Goal: Task Accomplishment & Management: Use online tool/utility

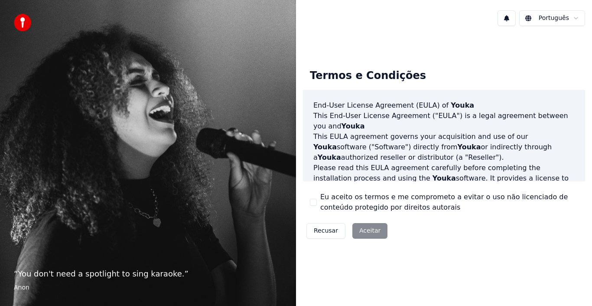
click at [371, 229] on div "Recusar Aceitar" at bounding box center [347, 230] width 88 height 23
click at [366, 232] on div "Recusar Aceitar" at bounding box center [347, 230] width 88 height 23
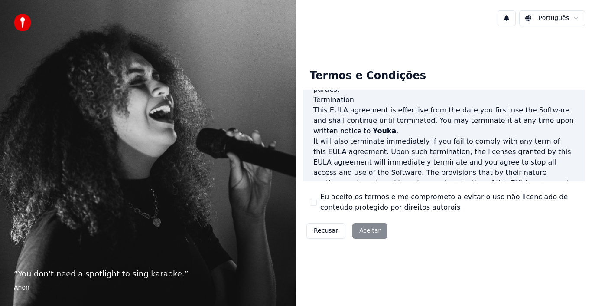
scroll to position [595, 0]
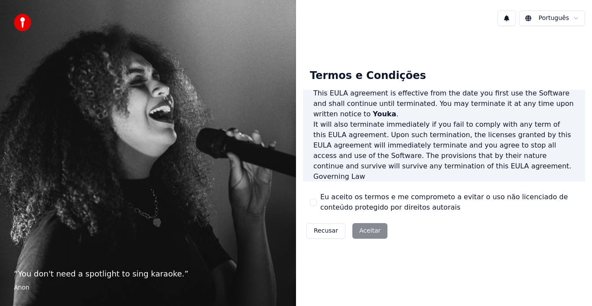
click at [313, 199] on button "Eu aceito os termos e me comprometo a evitar o uso não licenciado de conteúdo p…" at bounding box center [313, 202] width 7 height 7
click at [357, 231] on button "Aceitar" at bounding box center [370, 231] width 35 height 16
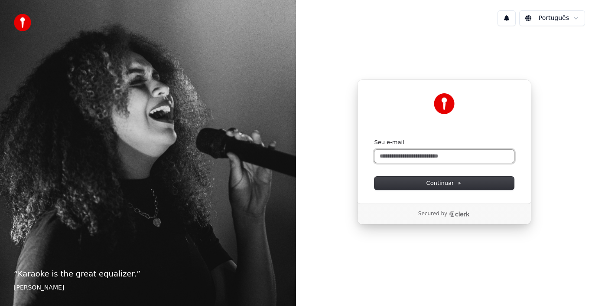
click at [410, 158] on input "Seu e-mail" at bounding box center [445, 156] width 140 height 13
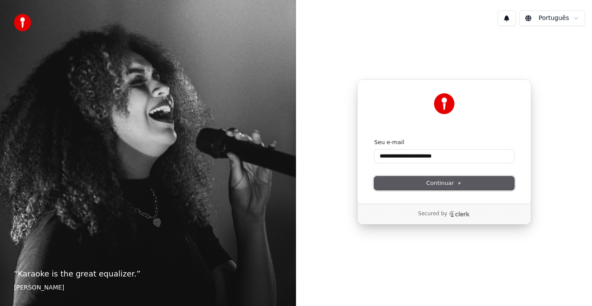
click at [488, 183] on button "Continuar" at bounding box center [445, 183] width 140 height 13
type input "**********"
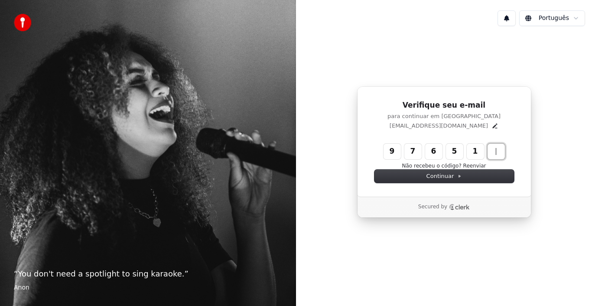
type input "******"
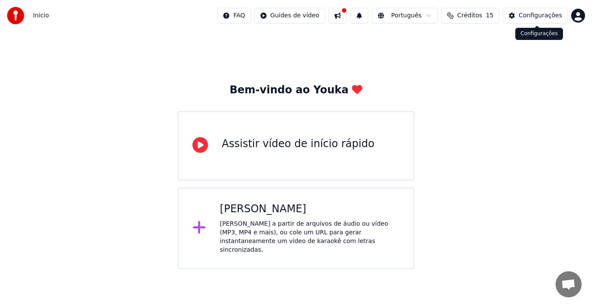
click at [538, 16] on div "Configurações" at bounding box center [540, 15] width 43 height 9
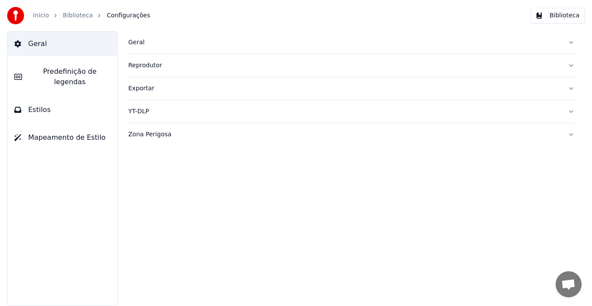
drag, startPoint x: 52, startPoint y: 101, endPoint x: 69, endPoint y: 181, distance: 82.2
click at [51, 101] on button "Estilos" at bounding box center [62, 110] width 110 height 24
click at [42, 45] on span "Geral" at bounding box center [37, 44] width 19 height 10
click at [42, 42] on span "Geral" at bounding box center [37, 44] width 19 height 10
click at [56, 132] on span "Mapeamento de Estilo" at bounding box center [67, 137] width 78 height 10
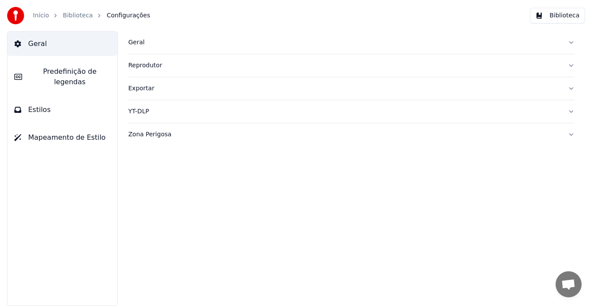
click at [62, 67] on span "Predefinição de legendas" at bounding box center [70, 76] width 82 height 21
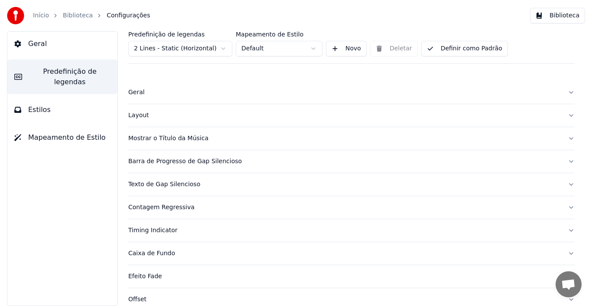
click at [559, 16] on button "Biblioteca" at bounding box center [557, 16] width 55 height 16
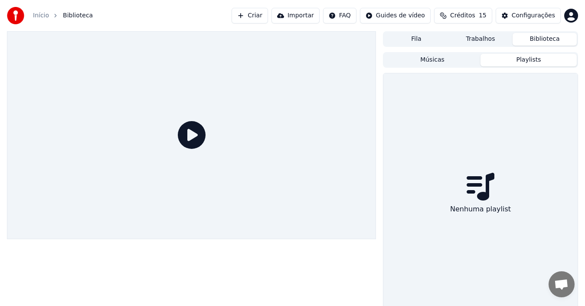
click at [508, 57] on button "Playlists" at bounding box center [529, 60] width 96 height 13
click at [268, 16] on button "Criar" at bounding box center [250, 16] width 36 height 16
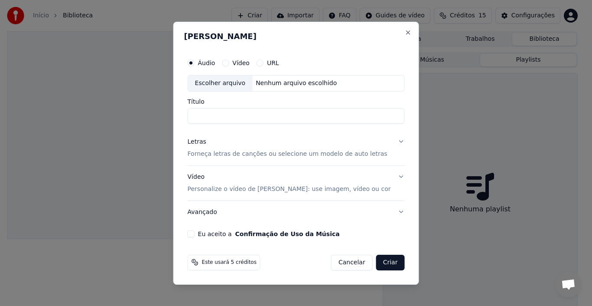
click at [229, 62] on button "Vídeo" at bounding box center [225, 62] width 7 height 7
click at [264, 62] on button "URL" at bounding box center [260, 62] width 7 height 7
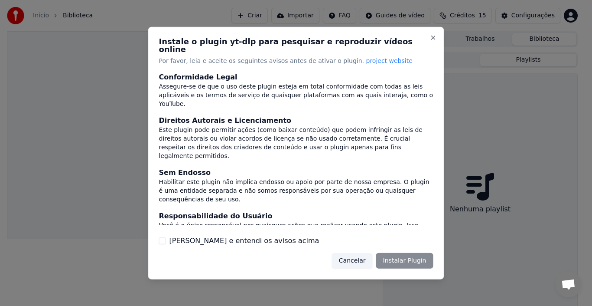
click at [396, 256] on div "Cancelar Instalar Plugin" at bounding box center [382, 261] width 101 height 16
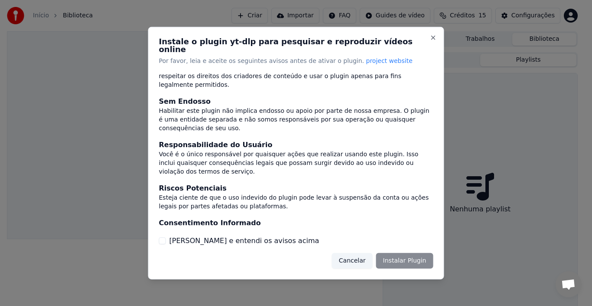
scroll to position [74, 0]
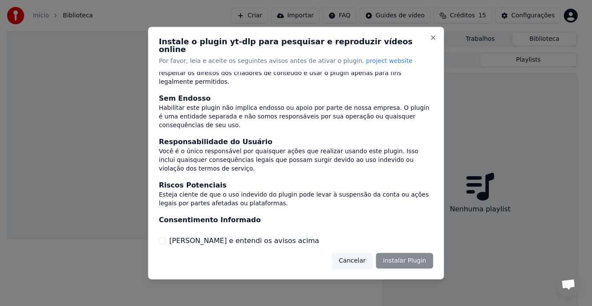
click at [249, 236] on label "[PERSON_NAME] e entendi os avisos acima" at bounding box center [245, 241] width 150 height 10
click at [166, 237] on button "[PERSON_NAME] e entendi os avisos acima" at bounding box center [162, 240] width 7 height 7
click at [394, 253] on button "Instalar Plugin" at bounding box center [404, 261] width 57 height 16
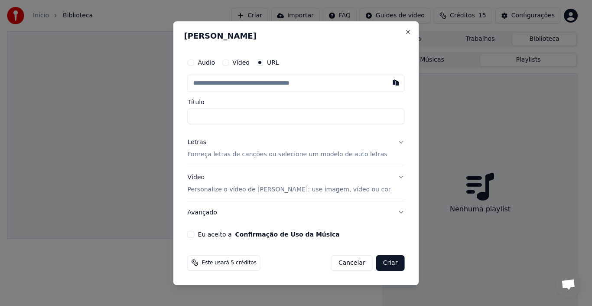
click at [286, 83] on input "text" at bounding box center [296, 83] width 217 height 17
click at [216, 64] on label "Áudio" at bounding box center [206, 62] width 17 height 6
click at [195, 64] on button "Áudio" at bounding box center [191, 62] width 7 height 7
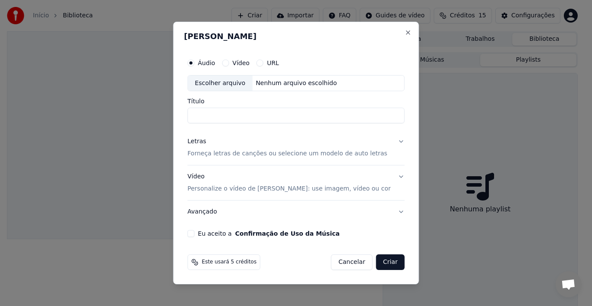
click at [234, 82] on div "Escolher arquivo" at bounding box center [220, 83] width 65 height 16
click at [279, 62] on label "URL" at bounding box center [273, 63] width 12 height 6
click at [264, 62] on button "URL" at bounding box center [260, 62] width 7 height 7
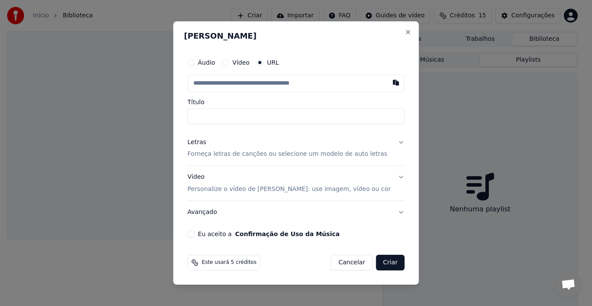
click at [264, 80] on input "text" at bounding box center [296, 83] width 217 height 17
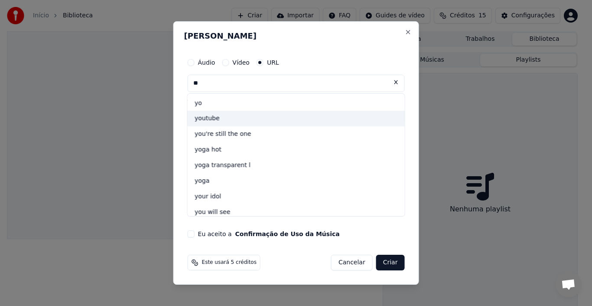
click at [232, 115] on div "youtube" at bounding box center [296, 119] width 217 height 16
type input "*******"
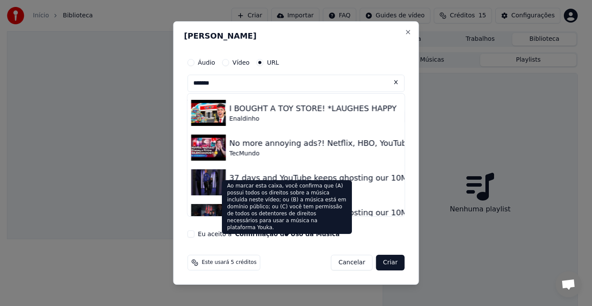
click at [285, 233] on button "Confirmação de Uso da Música" at bounding box center [288, 234] width 105 height 6
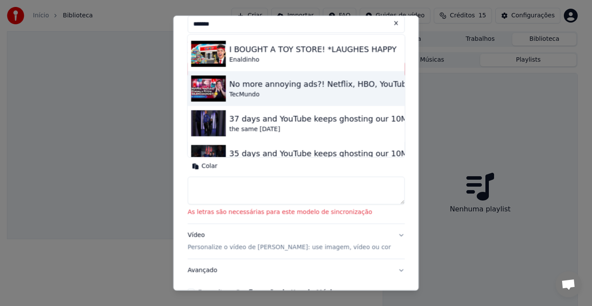
scroll to position [0, 0]
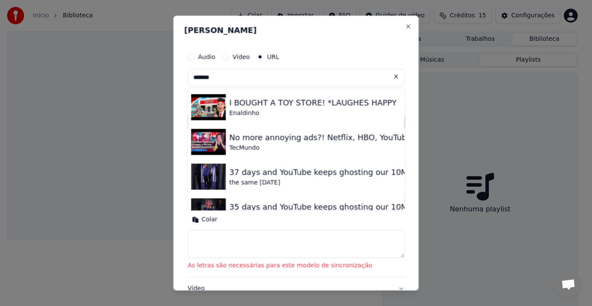
click at [247, 81] on input "*******" at bounding box center [296, 77] width 217 height 17
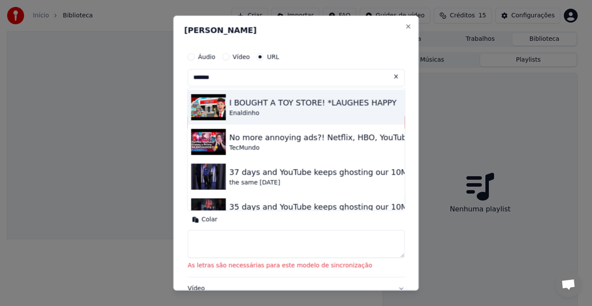
click at [243, 103] on div "I BOUGHT A TOY STORE! *LAUGHES HAPPY" at bounding box center [312, 102] width 167 height 12
type input "**********"
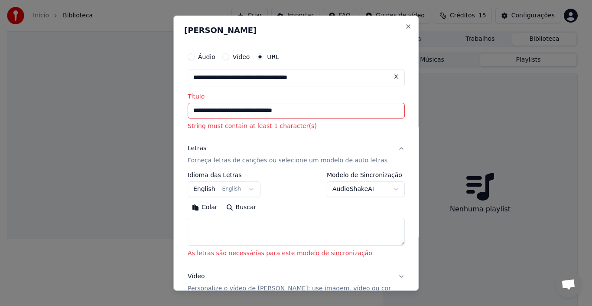
click at [279, 58] on label "URL" at bounding box center [273, 56] width 12 height 6
click at [264, 58] on button "URL" at bounding box center [260, 56] width 7 height 7
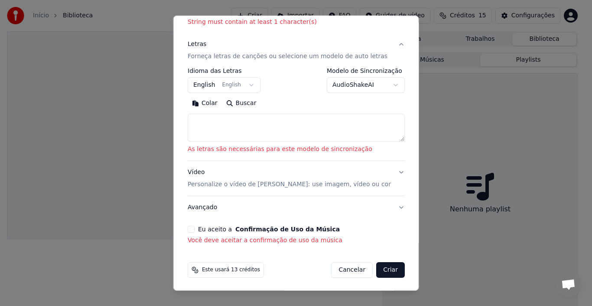
scroll to position [105, 0]
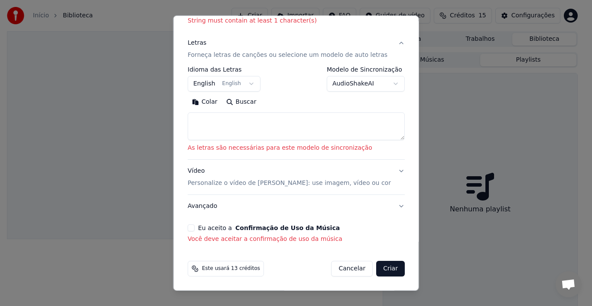
click at [378, 266] on button "Criar" at bounding box center [390, 269] width 29 height 16
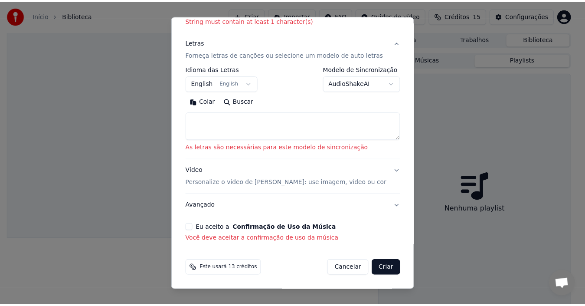
scroll to position [93, 0]
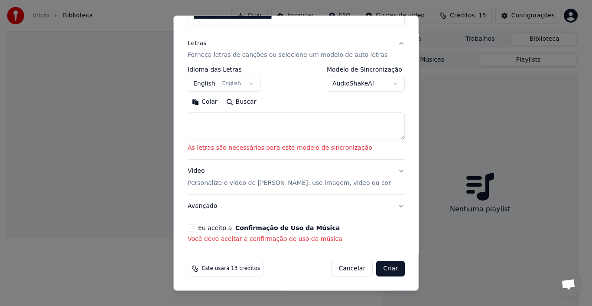
click at [348, 264] on button "Cancelar" at bounding box center [352, 269] width 42 height 16
select select
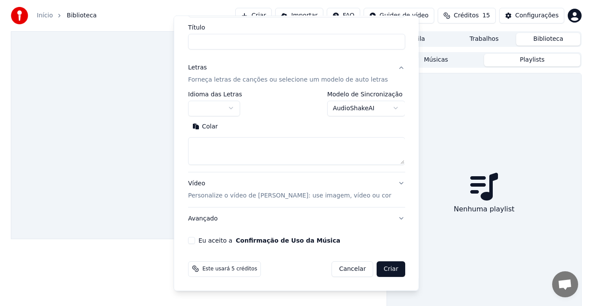
scroll to position [69, 0]
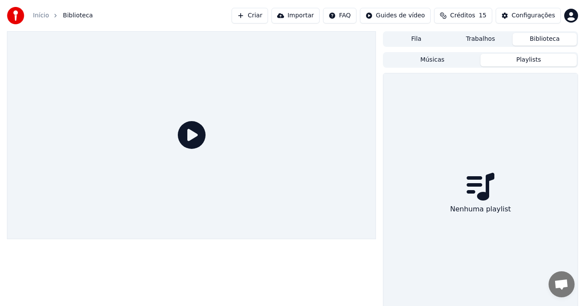
click at [313, 18] on button "Importar" at bounding box center [296, 16] width 48 height 16
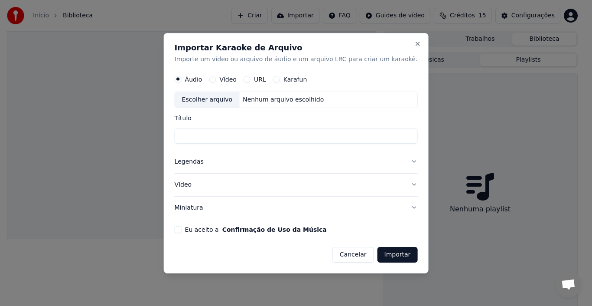
click at [280, 79] on button "Karafun" at bounding box center [276, 79] width 7 height 7
click at [239, 96] on div "Escolher arquivo" at bounding box center [207, 100] width 65 height 16
click at [264, 81] on div "URL" at bounding box center [255, 79] width 23 height 7
click at [251, 81] on button "URL" at bounding box center [247, 79] width 7 height 7
click at [320, 100] on input "text" at bounding box center [296, 99] width 243 height 17
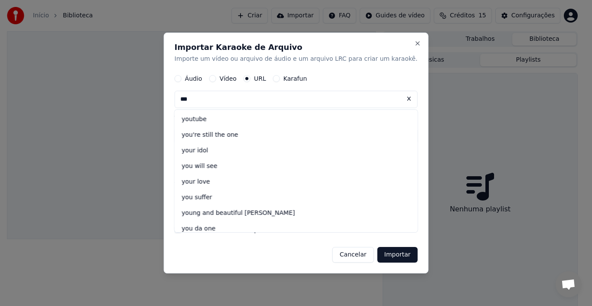
type input "***"
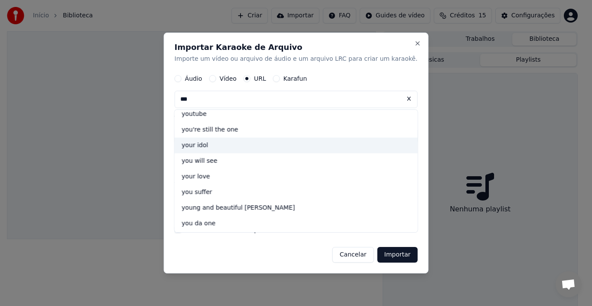
scroll to position [0, 0]
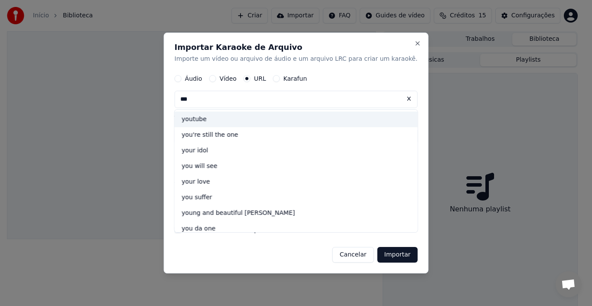
click at [215, 121] on div "youtube" at bounding box center [296, 120] width 243 height 16
type input "*******"
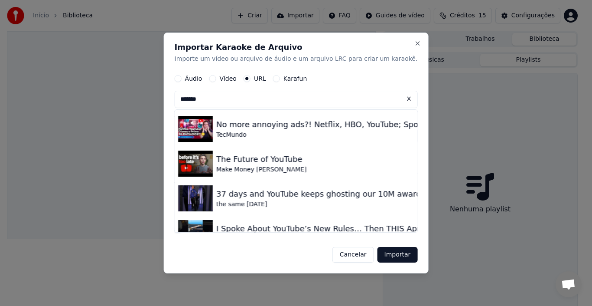
click at [280, 77] on button "Karafun" at bounding box center [276, 78] width 7 height 7
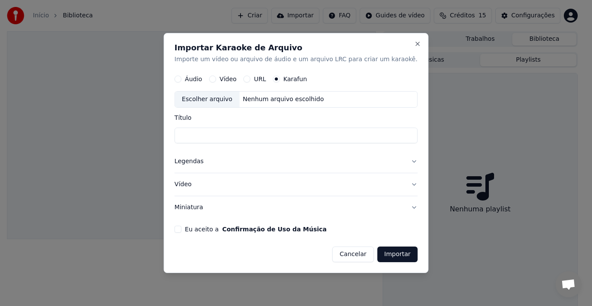
click at [399, 181] on button "Vídeo" at bounding box center [296, 184] width 243 height 23
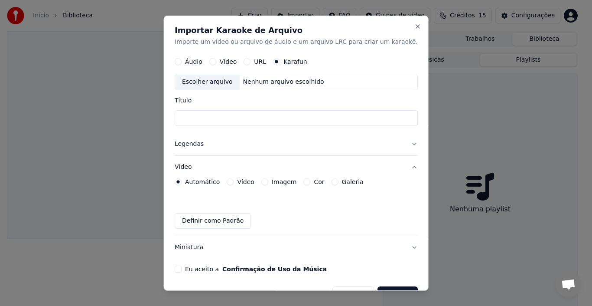
scroll to position [22, 0]
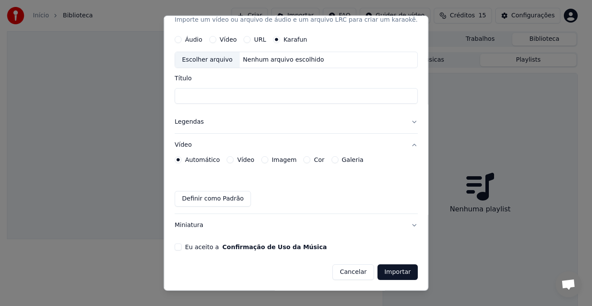
click at [333, 272] on button "Cancelar" at bounding box center [354, 272] width 42 height 16
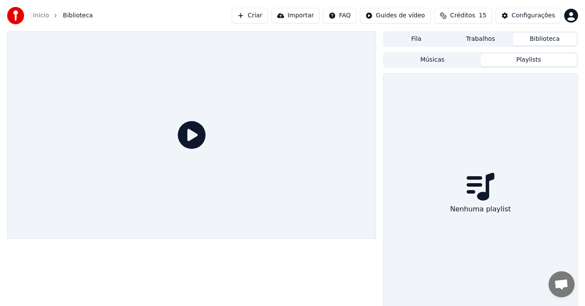
click at [514, 59] on button "Playlists" at bounding box center [529, 60] width 96 height 13
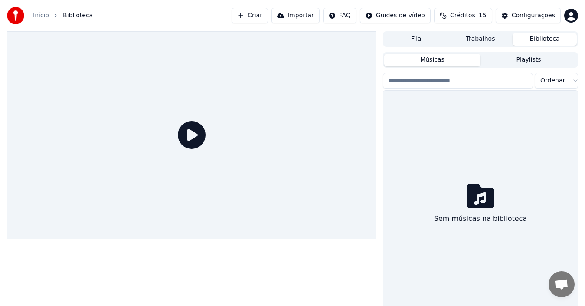
click at [458, 61] on button "Músicas" at bounding box center [432, 60] width 96 height 13
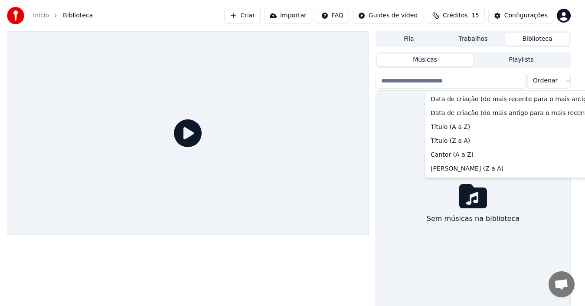
click at [572, 81] on html "Início Biblioteca Criar Importar FAQ Guides de vídeo Créditos 15 Configurações …" at bounding box center [292, 153] width 585 height 306
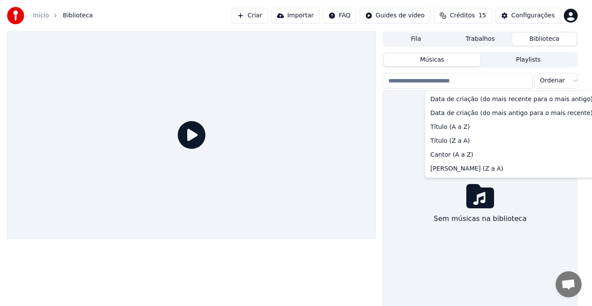
click at [413, 113] on html "Início Biblioteca Criar Importar FAQ Guides de vídeo Créditos 15 Configurações …" at bounding box center [296, 153] width 592 height 306
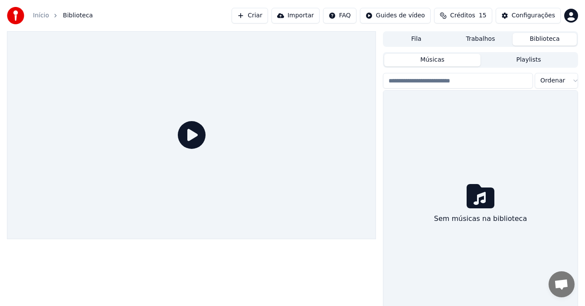
click at [515, 59] on button "Playlists" at bounding box center [529, 60] width 96 height 13
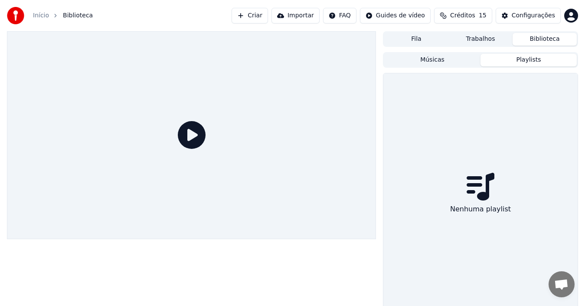
click at [535, 39] on button "Biblioteca" at bounding box center [545, 39] width 64 height 13
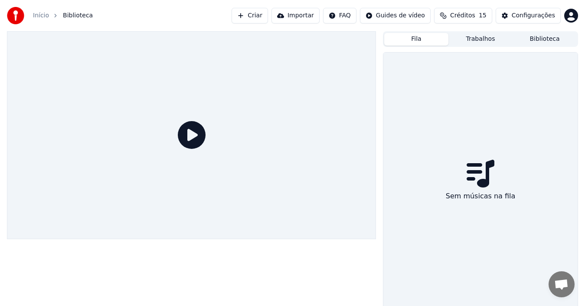
click at [425, 38] on button "Fila" at bounding box center [416, 39] width 64 height 13
click at [478, 41] on button "Trabalhos" at bounding box center [480, 39] width 64 height 13
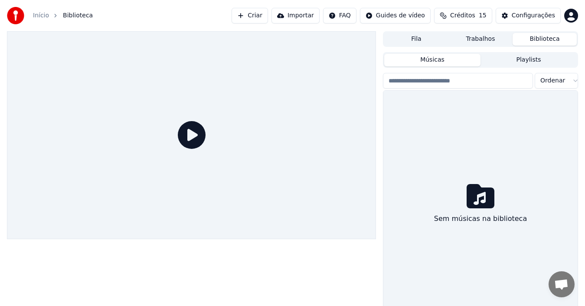
click at [530, 40] on button "Biblioteca" at bounding box center [545, 39] width 64 height 13
click at [461, 62] on button "Músicas" at bounding box center [432, 60] width 96 height 13
click at [454, 57] on button "Músicas" at bounding box center [432, 60] width 96 height 13
click at [455, 81] on input "search" at bounding box center [458, 81] width 150 height 16
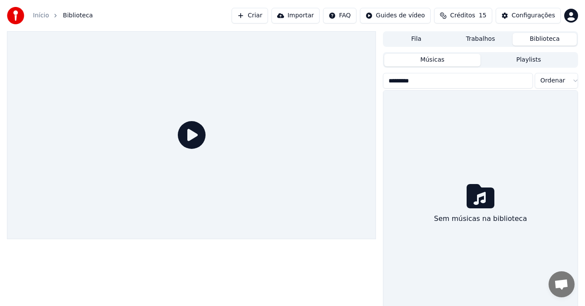
click at [453, 82] on input "*********" at bounding box center [458, 81] width 150 height 16
type input "*********"
drag, startPoint x: 433, startPoint y: 83, endPoint x: 384, endPoint y: 87, distance: 48.7
click at [384, 87] on input "*********" at bounding box center [458, 81] width 150 height 16
click at [536, 39] on button "Biblioteca" at bounding box center [545, 39] width 64 height 13
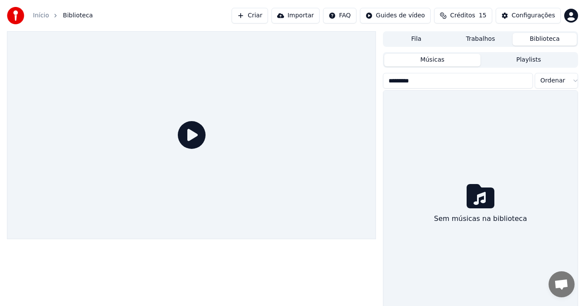
click at [536, 39] on button "Biblioteca" at bounding box center [545, 39] width 64 height 13
click at [492, 79] on input "*********" at bounding box center [458, 81] width 150 height 16
click at [530, 41] on button "Biblioteca" at bounding box center [545, 39] width 64 height 13
click at [536, 39] on button "Biblioteca" at bounding box center [545, 39] width 64 height 13
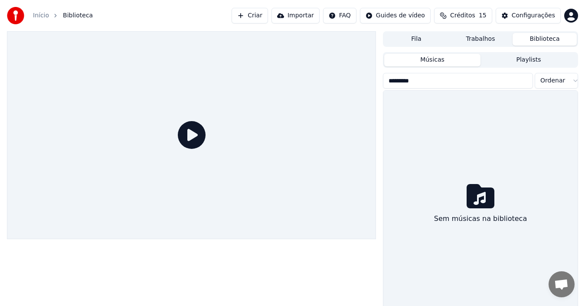
click at [545, 78] on html "Início Biblioteca Criar Importar FAQ Guides de vídeo Créditos 15 Configurações …" at bounding box center [292, 153] width 585 height 306
click at [424, 36] on button "Fila" at bounding box center [416, 39] width 64 height 13
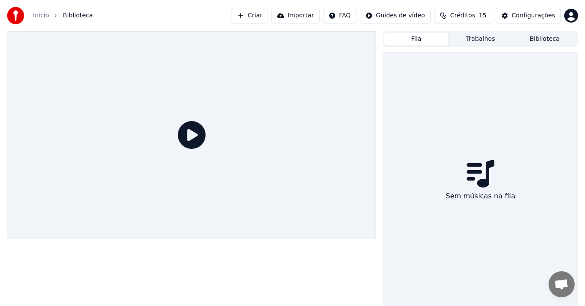
click at [481, 41] on button "Trabalhos" at bounding box center [480, 39] width 64 height 13
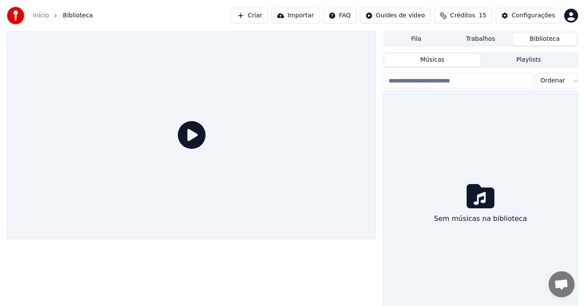
click at [537, 37] on button "Biblioteca" at bounding box center [545, 39] width 64 height 13
click at [422, 81] on input "search" at bounding box center [458, 81] width 150 height 16
type input "*********"
click at [524, 81] on input "*********" at bounding box center [458, 81] width 150 height 16
type input "******"
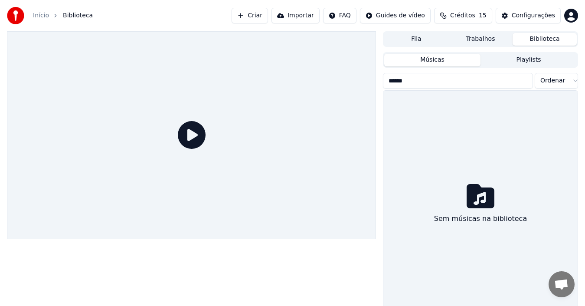
click at [524, 82] on input "******" at bounding box center [458, 81] width 150 height 16
click at [533, 56] on button "Playlists" at bounding box center [529, 60] width 96 height 13
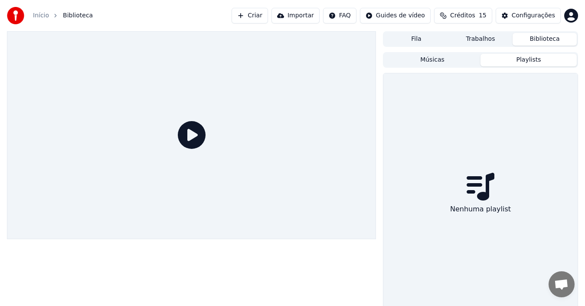
click at [268, 15] on button "Criar" at bounding box center [250, 16] width 36 height 16
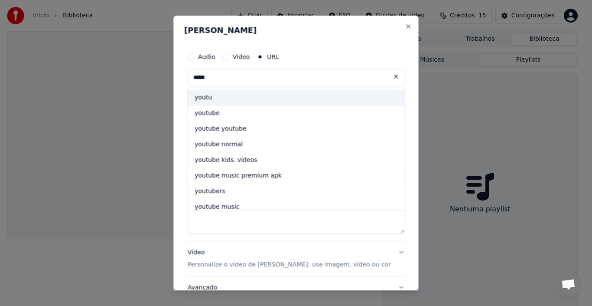
type input "******"
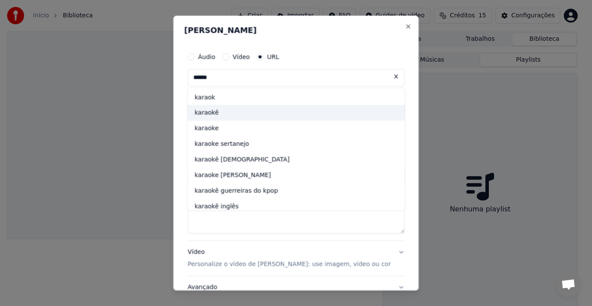
click at [237, 111] on div "karaokê" at bounding box center [296, 113] width 217 height 16
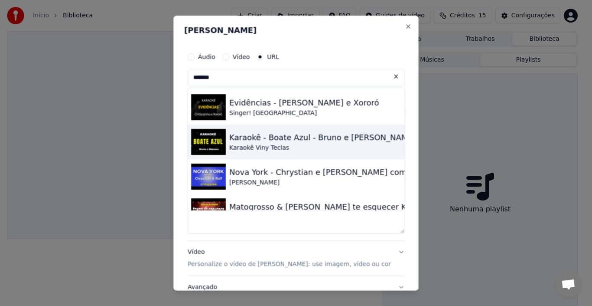
click at [246, 139] on div "Karaokê - Boate Azul - Bruno e [PERSON_NAME]" at bounding box center [322, 137] width 187 height 12
type input "**********"
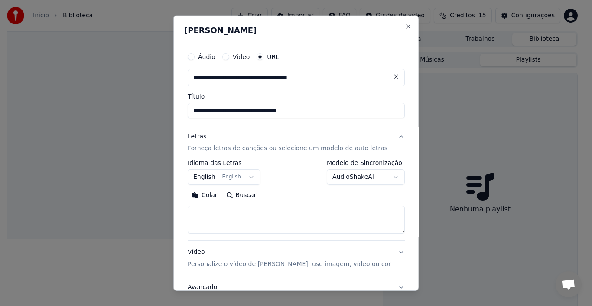
click at [254, 176] on button "English English" at bounding box center [224, 177] width 73 height 16
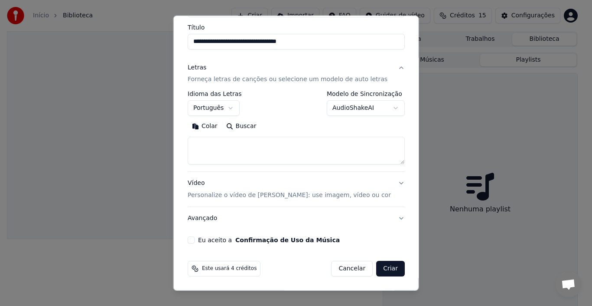
click at [245, 124] on button "Buscar" at bounding box center [241, 126] width 39 height 14
click at [377, 264] on button "Criar" at bounding box center [390, 269] width 29 height 16
select select "**"
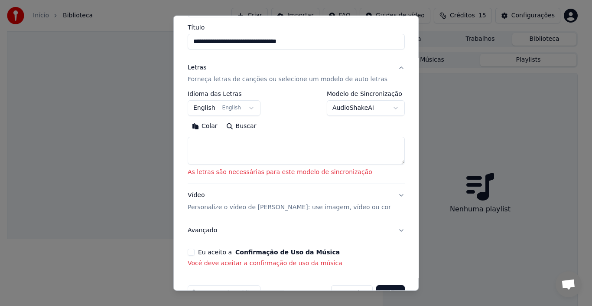
click at [290, 79] on p "Forneça letras de canções ou selecione um modelo de auto letras" at bounding box center [288, 79] width 200 height 9
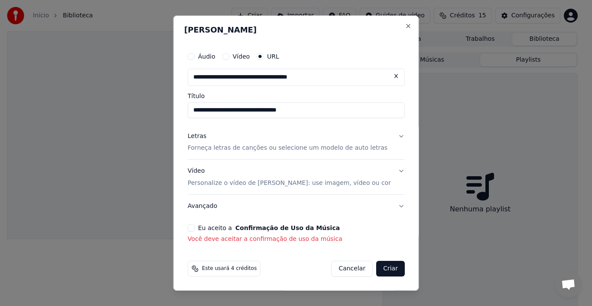
click at [195, 228] on button "Eu aceito a Confirmação de Uso da Música" at bounding box center [191, 227] width 7 height 7
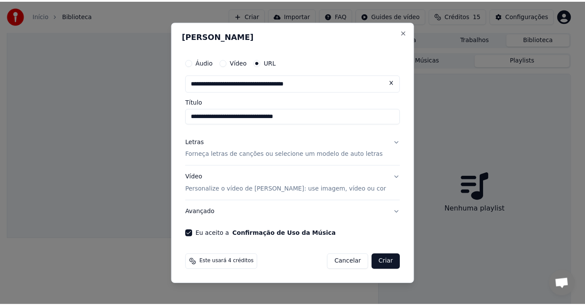
scroll to position [0, 0]
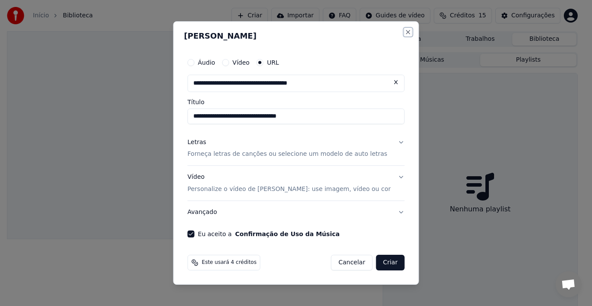
click at [405, 33] on button "Close" at bounding box center [408, 32] width 7 height 7
